Goal: Transaction & Acquisition: Purchase product/service

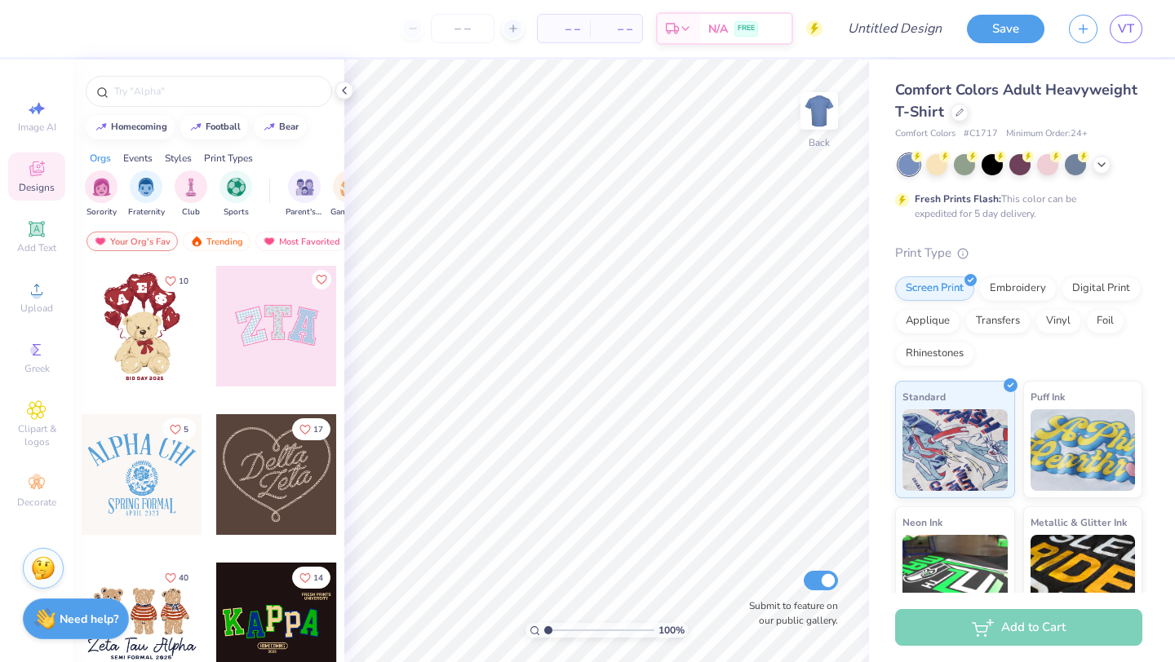
scroll to position [297, 0]
click at [958, 114] on icon at bounding box center [959, 111] width 8 height 8
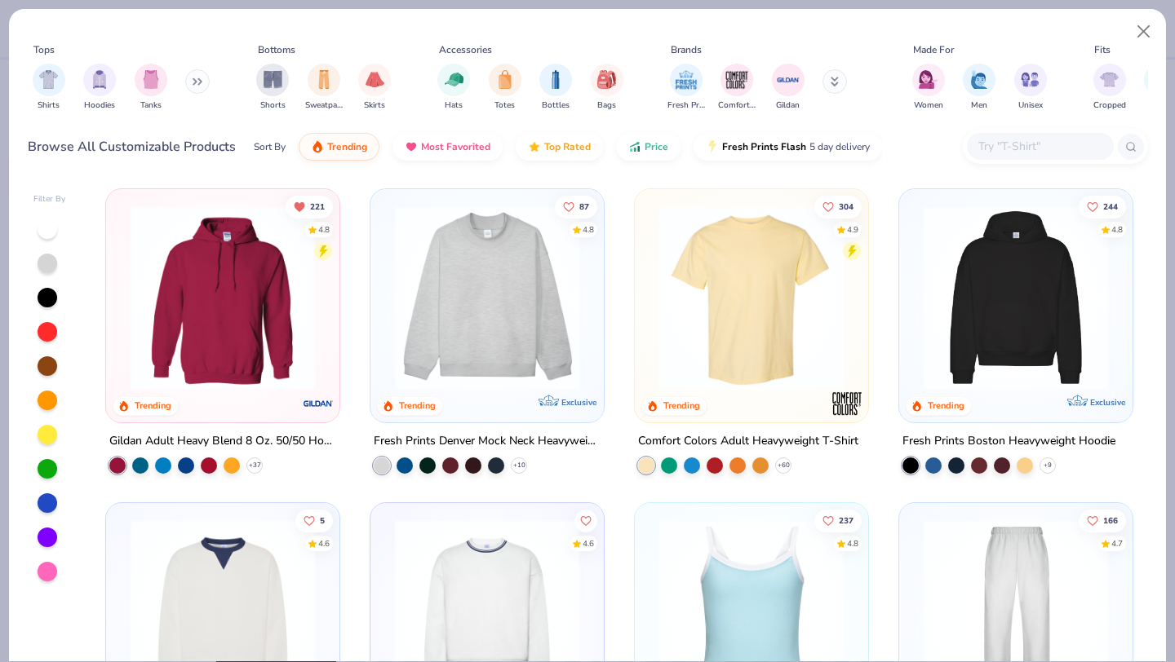
click at [258, 252] on img at bounding box center [222, 298] width 201 height 184
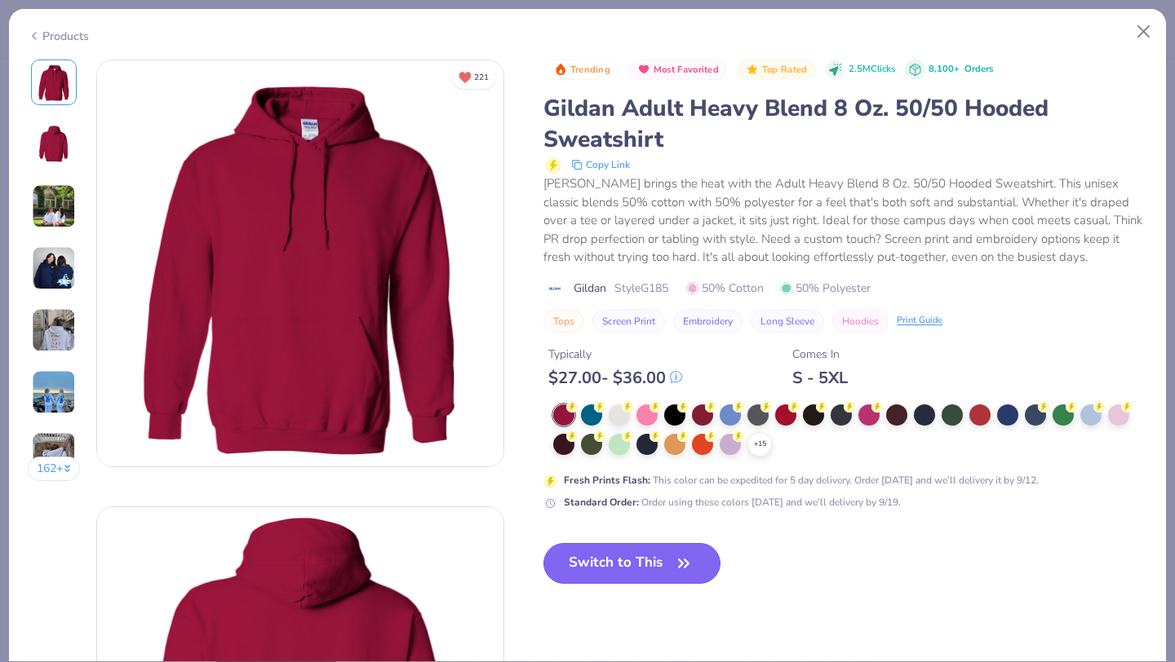
click at [587, 575] on button "Switch to This" at bounding box center [631, 563] width 177 height 41
click at [667, 567] on button "Switch to This" at bounding box center [631, 563] width 177 height 41
click at [682, 662] on div "Products 162 + 221 AN Alpha [GEOGRAPHIC_DATA], [GEOGRAPHIC_DATA][US_STATE] AI A…" at bounding box center [587, 335] width 1158 height 654
click at [720, 597] on div "Switch to This" at bounding box center [631, 576] width 177 height 67
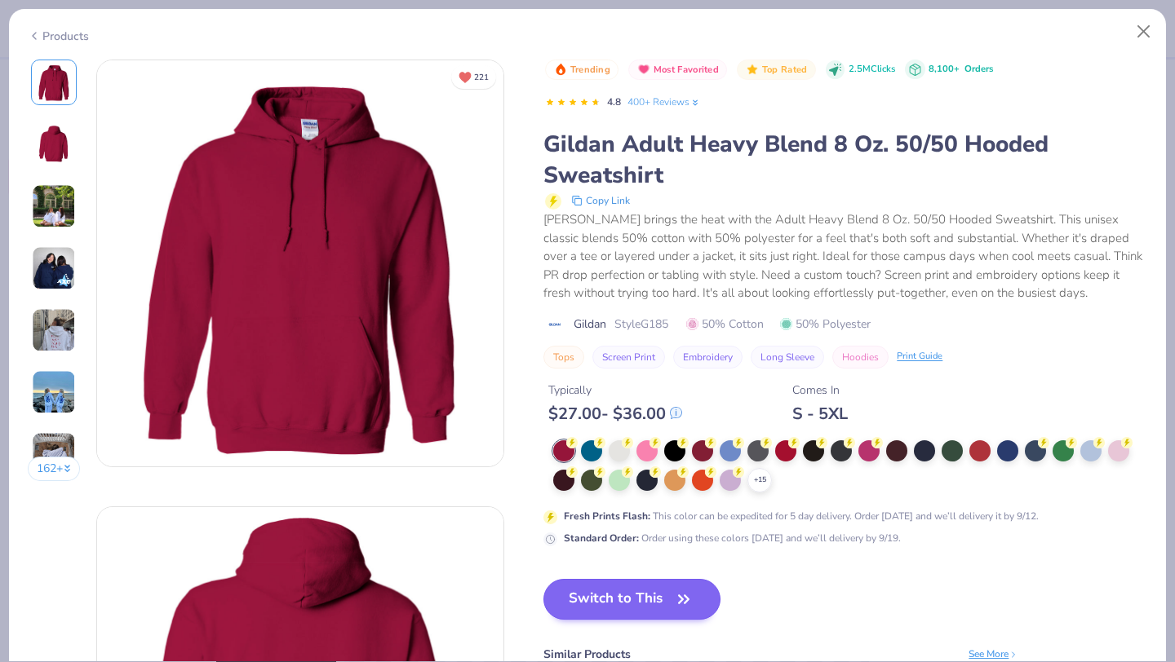
scroll to position [89, 0]
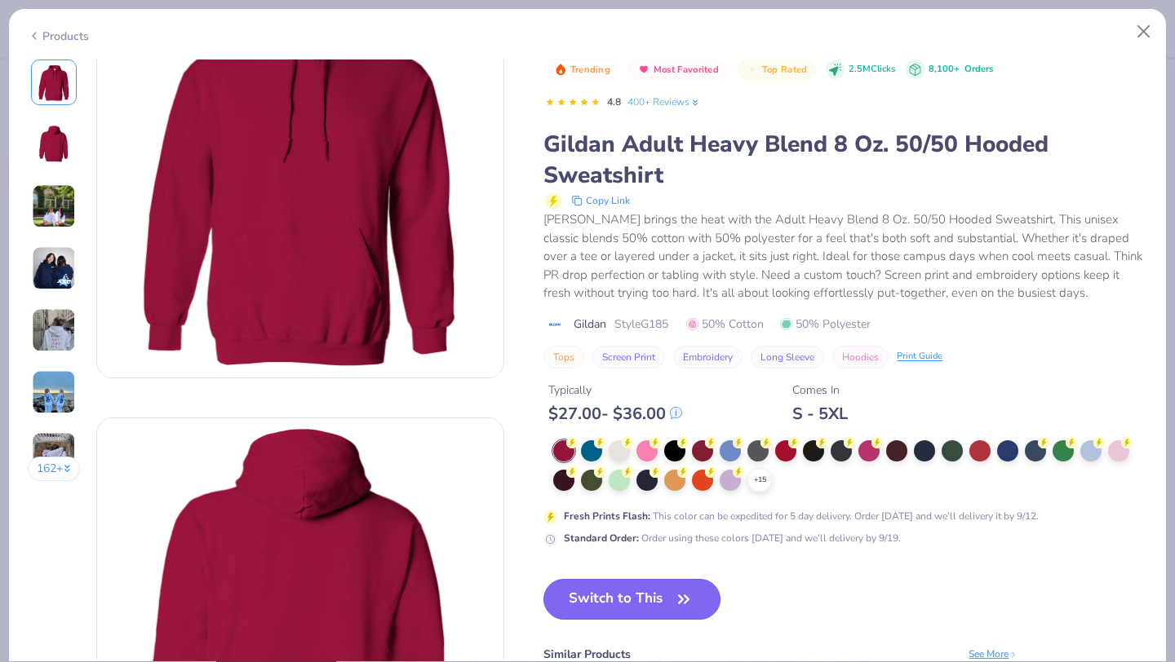
click at [671, 602] on button "Switch to This" at bounding box center [631, 599] width 177 height 41
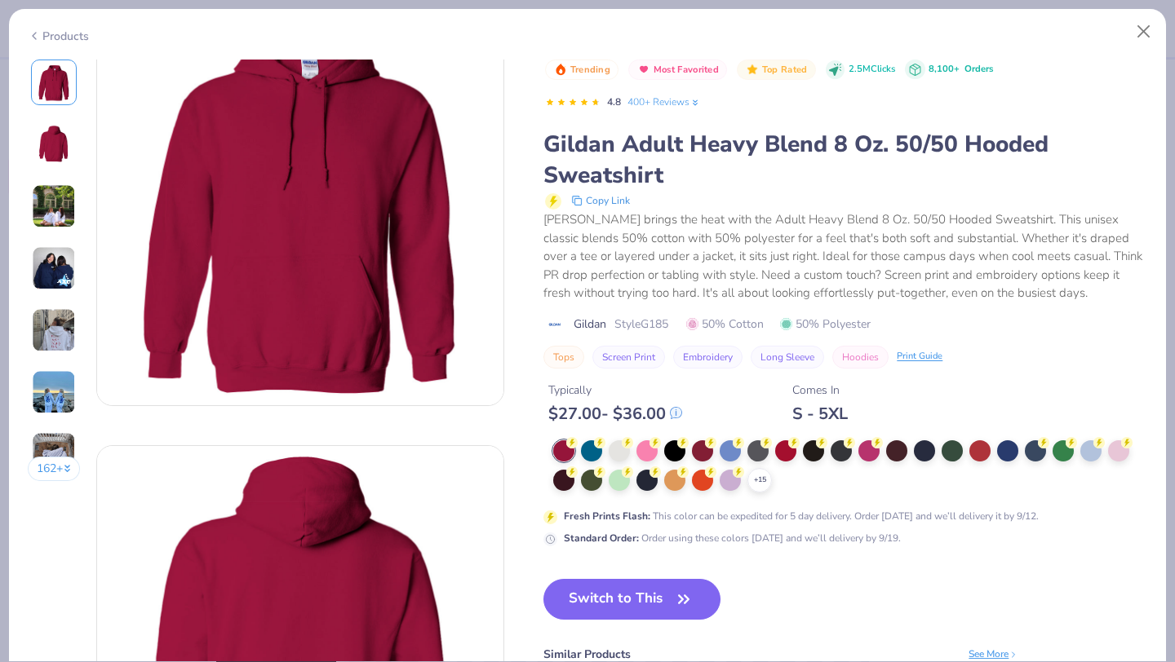
scroll to position [0, 0]
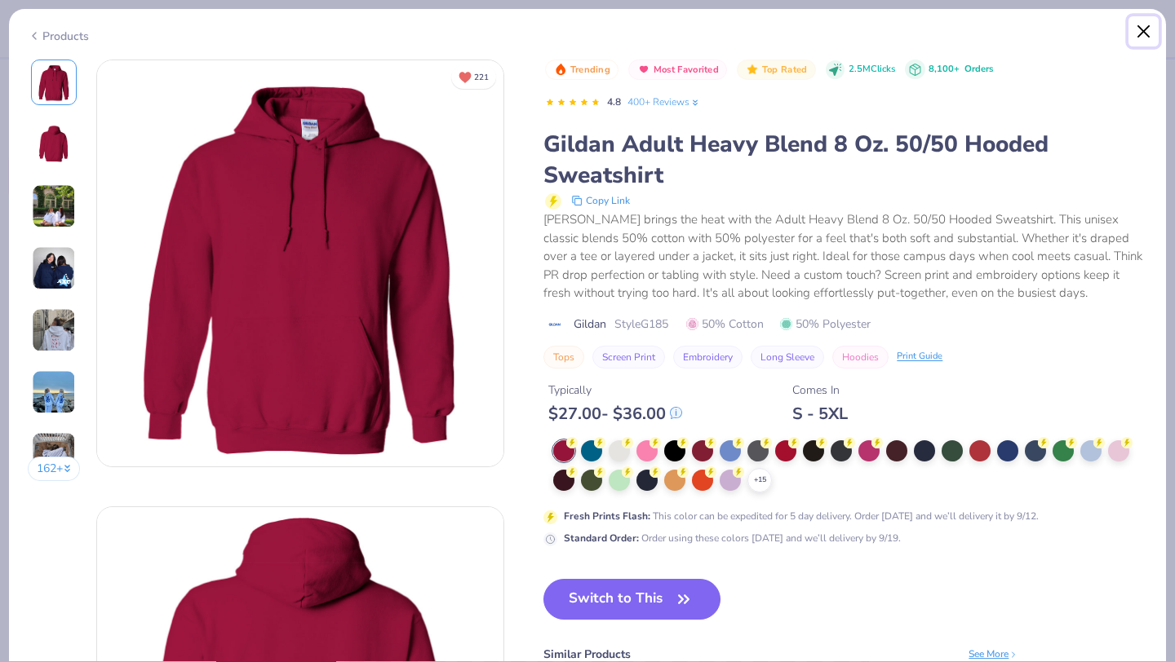
click at [1144, 37] on button "Close" at bounding box center [1143, 31] width 31 height 31
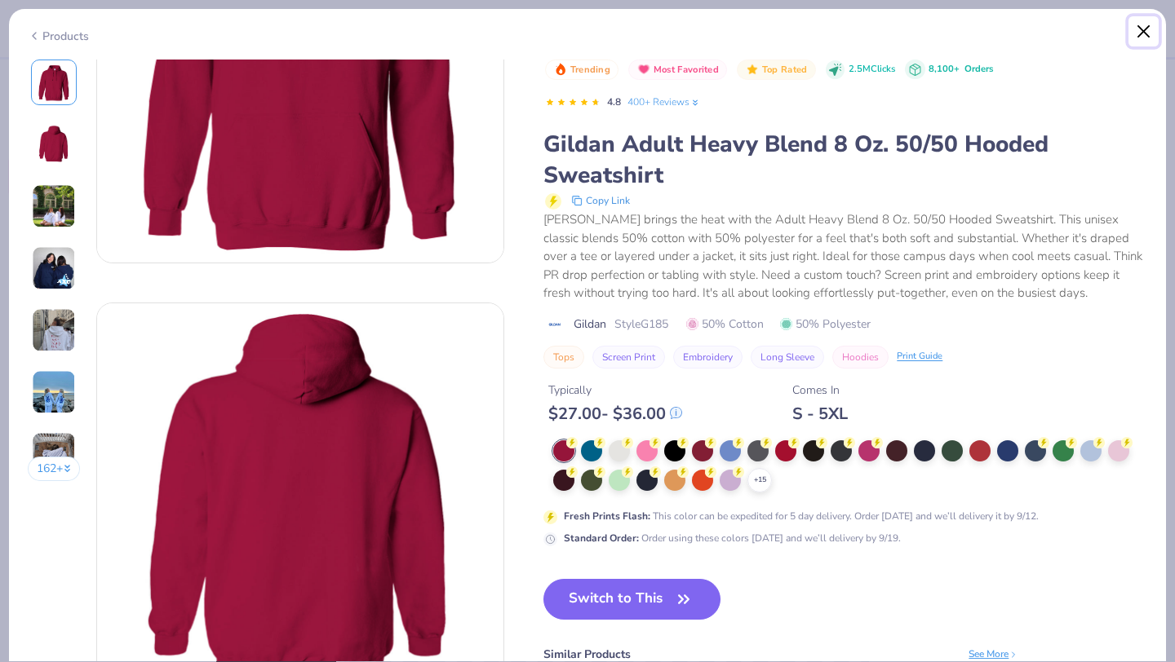
scroll to position [224, 0]
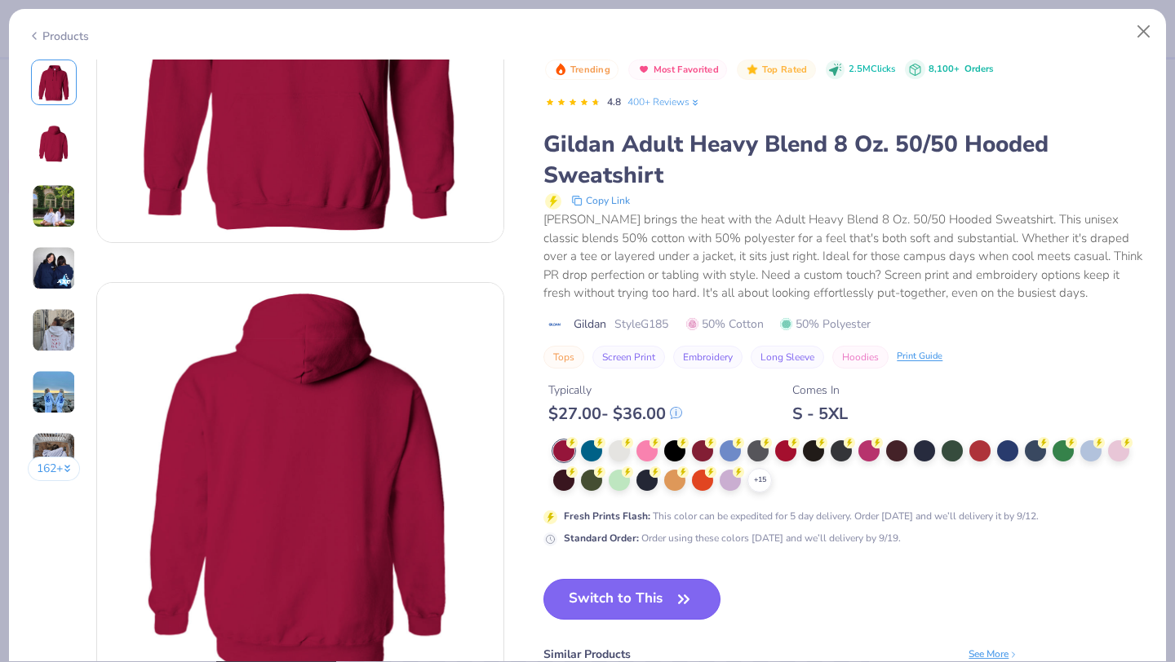
click at [663, 610] on button "Switch to This" at bounding box center [631, 599] width 177 height 41
click at [1139, 28] on button "Close" at bounding box center [1143, 31] width 31 height 31
click at [1138, 28] on button "Close" at bounding box center [1143, 31] width 31 height 31
click at [1136, 28] on button "Close" at bounding box center [1143, 31] width 31 height 31
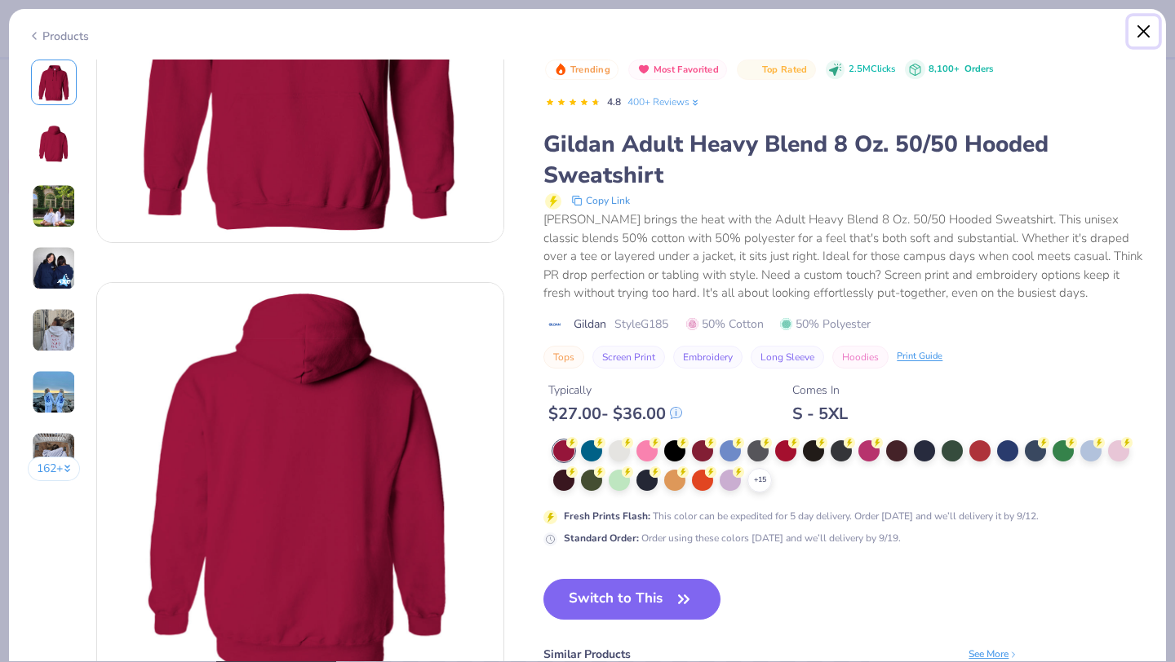
drag, startPoint x: 1136, startPoint y: 28, endPoint x: 1148, endPoint y: 28, distance: 12.2
click at [1136, 28] on button "Close" at bounding box center [1143, 31] width 31 height 31
click at [1150, 35] on button "Close" at bounding box center [1143, 31] width 31 height 31
click at [1141, 35] on button "Close" at bounding box center [1143, 31] width 31 height 31
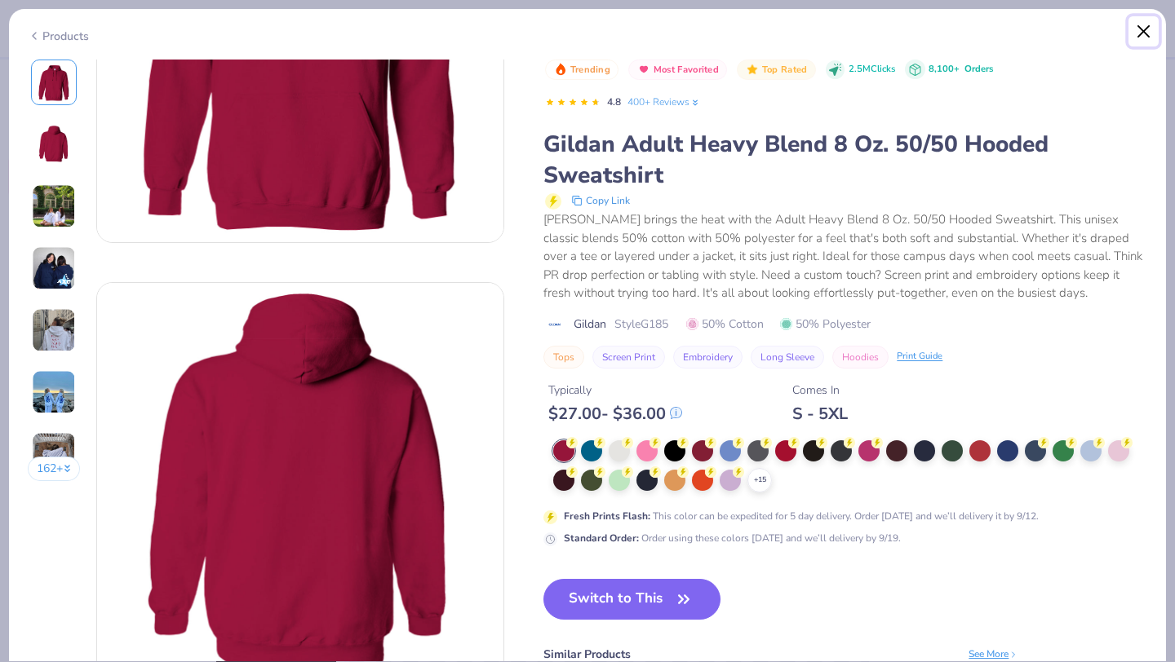
click at [1140, 35] on button "Close" at bounding box center [1143, 31] width 31 height 31
